Goal: Subscribe to service/newsletter

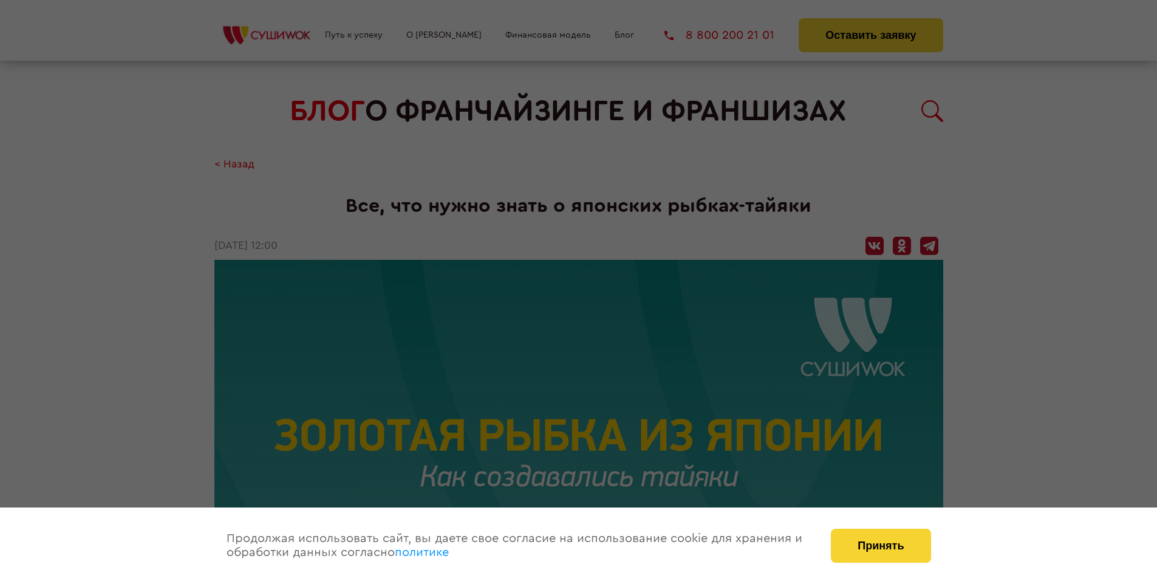
scroll to position [1567, 0]
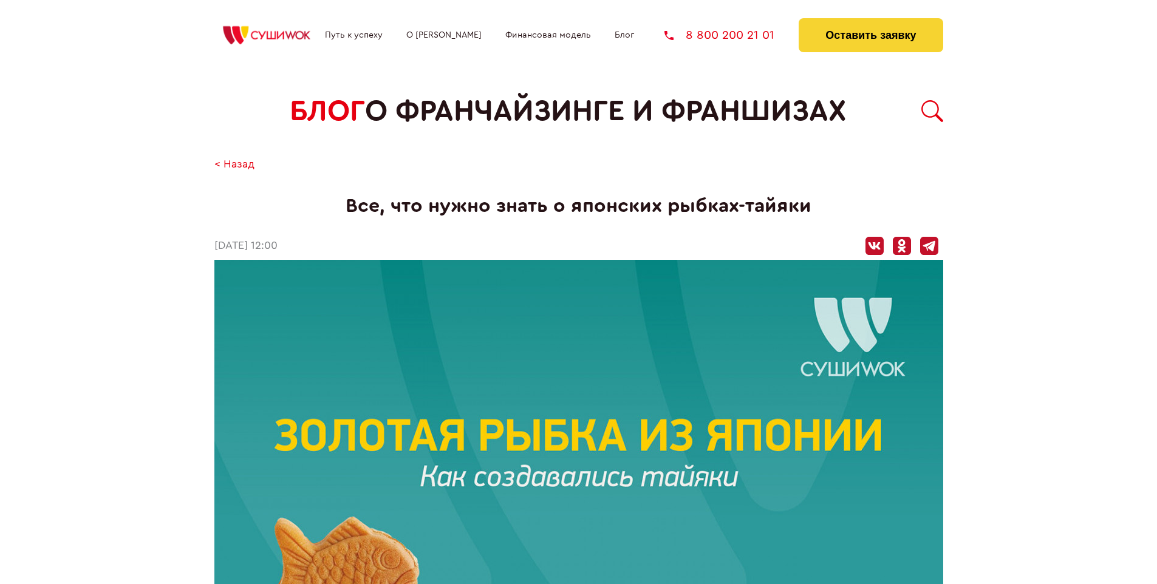
scroll to position [1567, 0]
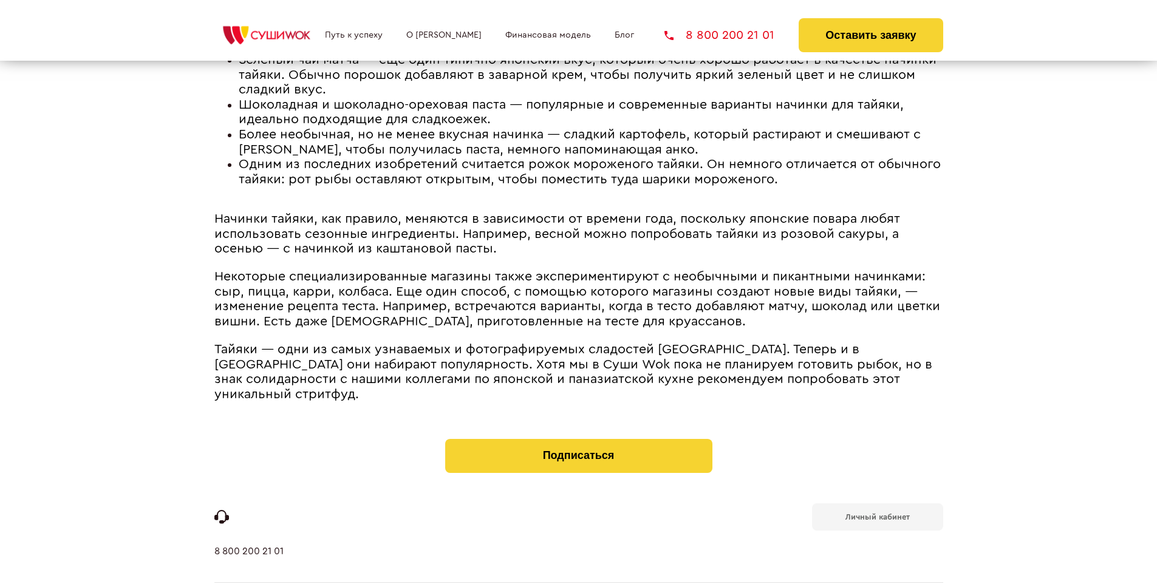
click at [877, 513] on b "Личный кабинет" at bounding box center [878, 517] width 64 height 8
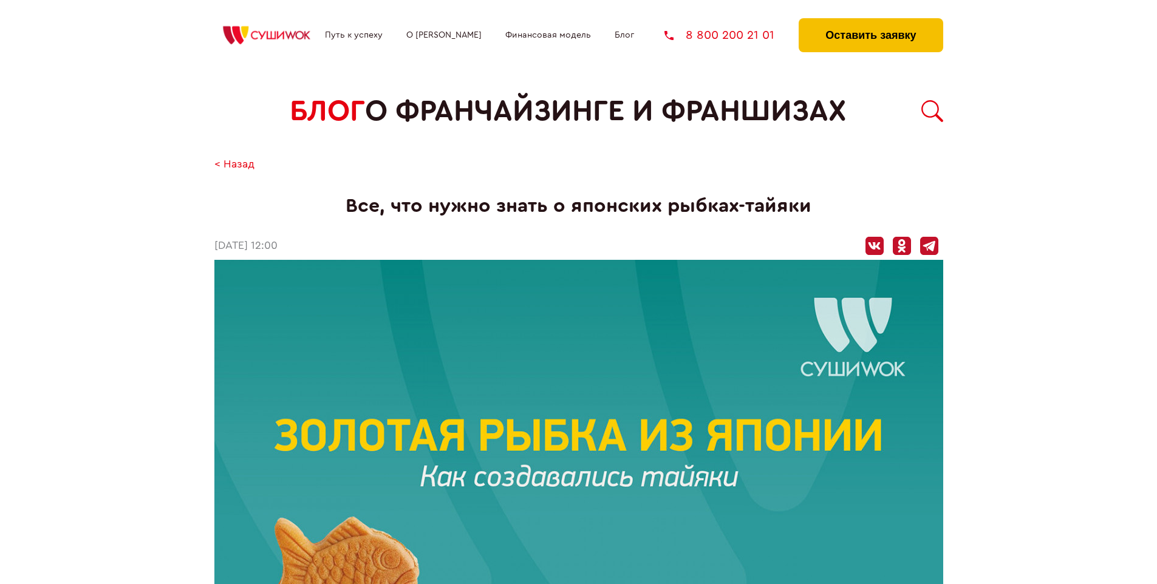
click at [871, 21] on button "Оставить заявку" at bounding box center [871, 35] width 144 height 34
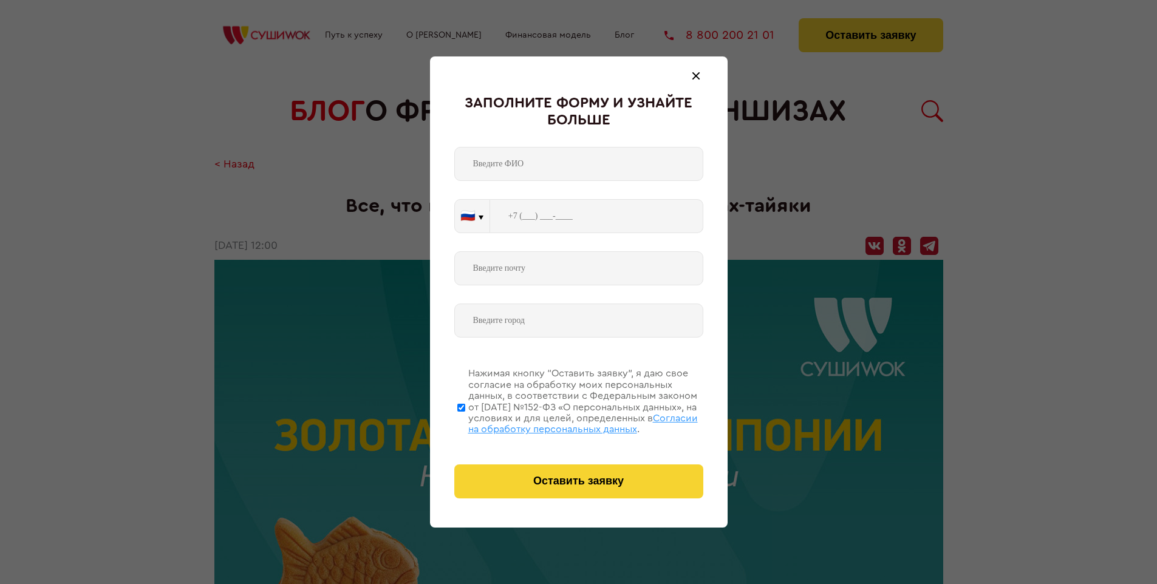
click at [563, 422] on span "Согласии на обработку персональных данных" at bounding box center [583, 424] width 230 height 21
click at [465, 422] on input "Нажимая кнопку “Оставить заявку”, я даю свое согласие на обработку моих персона…" at bounding box center [461, 407] width 8 height 97
checkbox input "false"
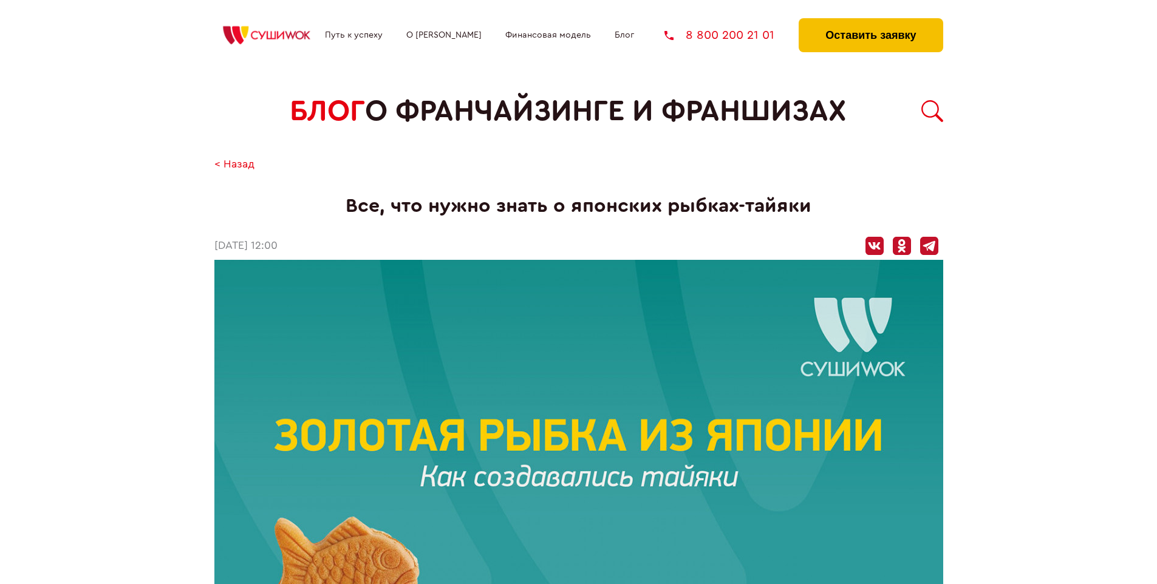
click at [871, 21] on button "Оставить заявку" at bounding box center [871, 35] width 144 height 34
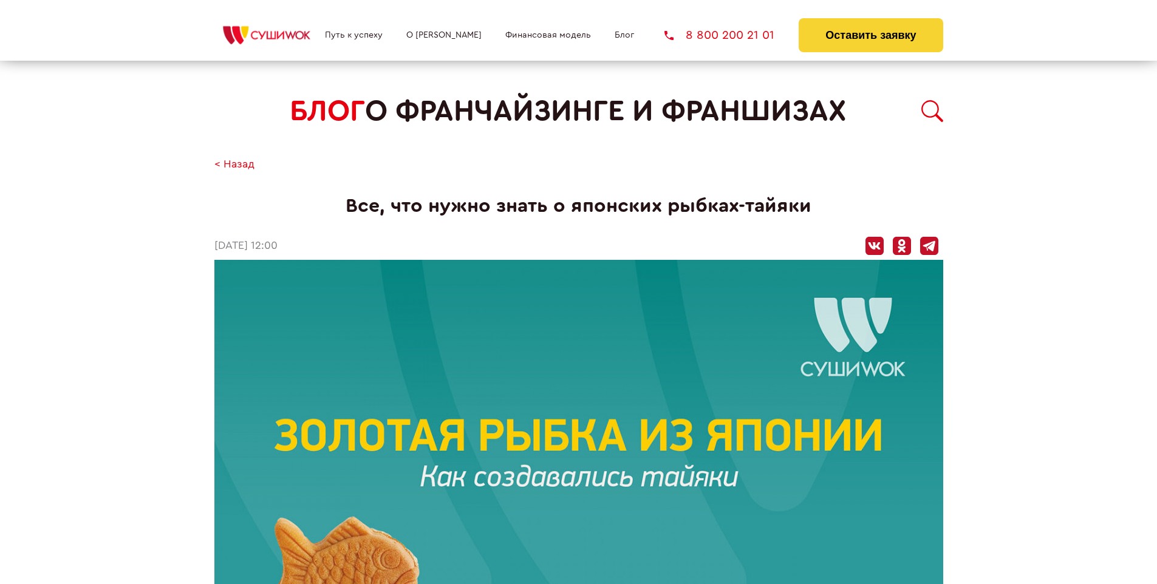
scroll to position [1567, 0]
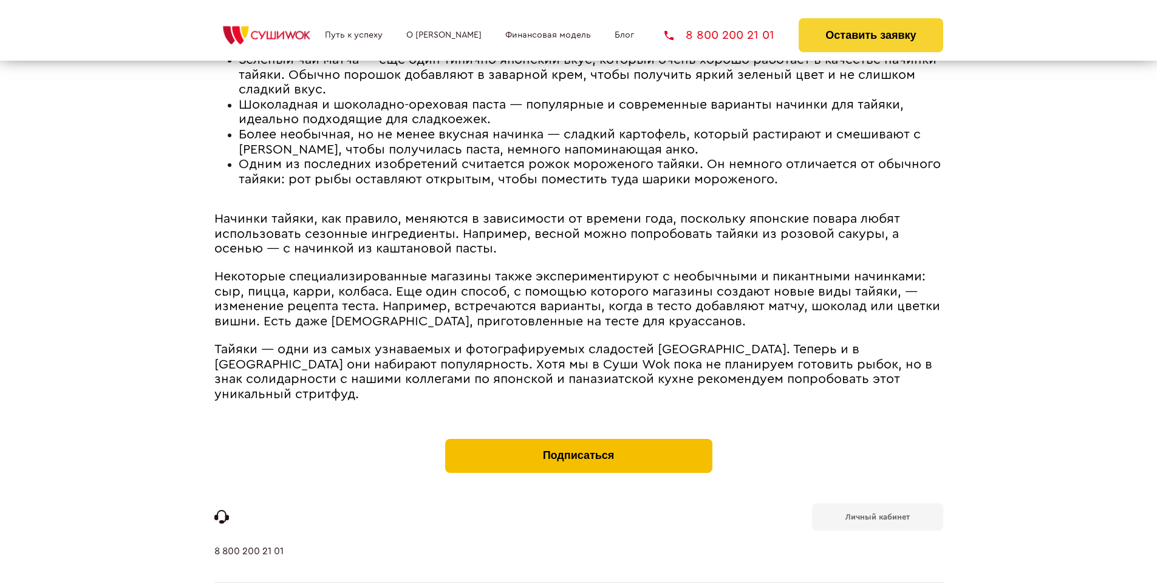
click at [578, 439] on button "Подписаться" at bounding box center [578, 456] width 267 height 34
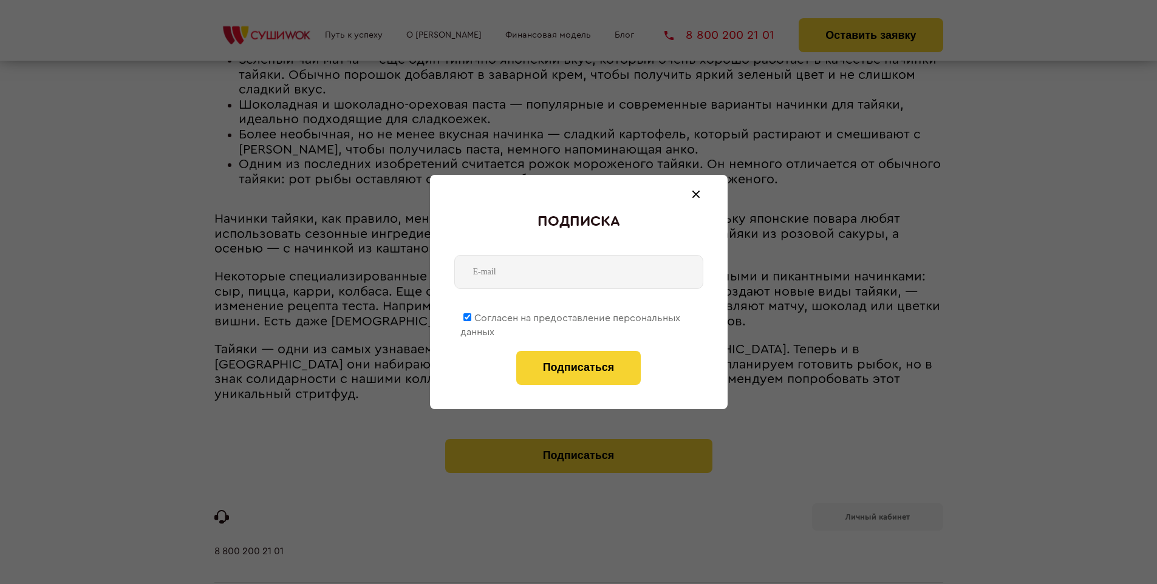
click at [571, 316] on span "Согласен на предоставление персональных данных" at bounding box center [571, 325] width 220 height 24
click at [471, 316] on input "Согласен на предоставление персональных данных" at bounding box center [468, 317] width 8 height 8
checkbox input "false"
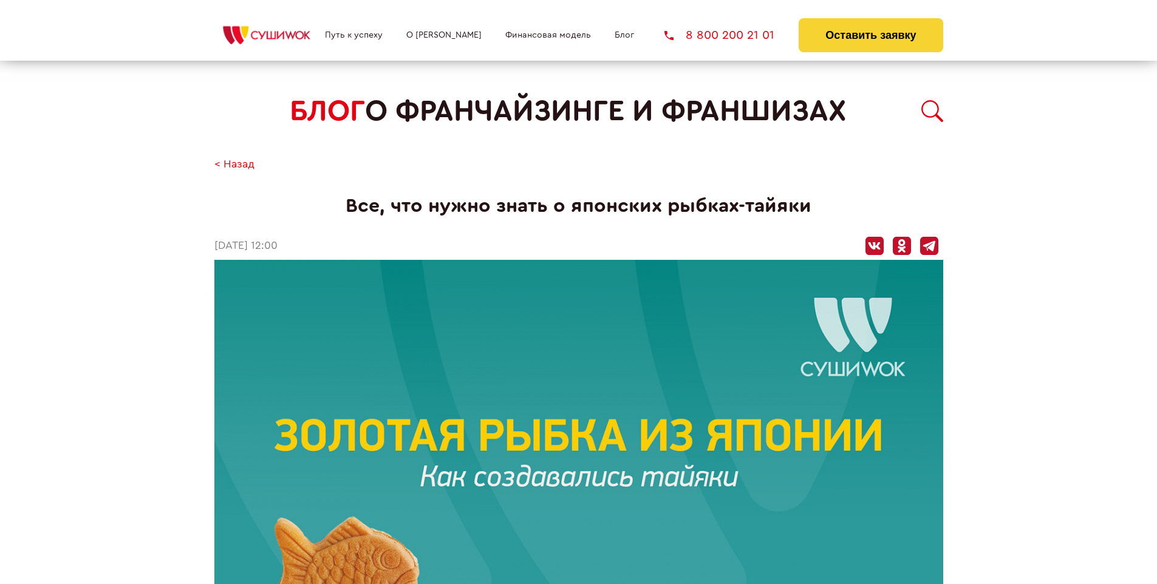
scroll to position [1567, 0]
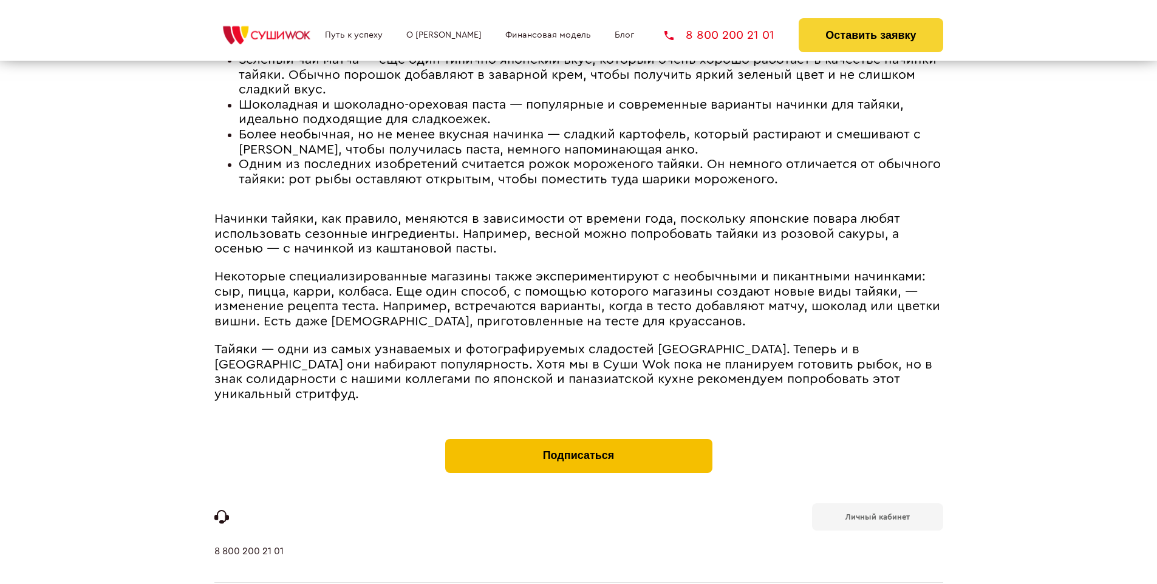
click at [578, 439] on button "Подписаться" at bounding box center [578, 456] width 267 height 34
